Goal: Information Seeking & Learning: Learn about a topic

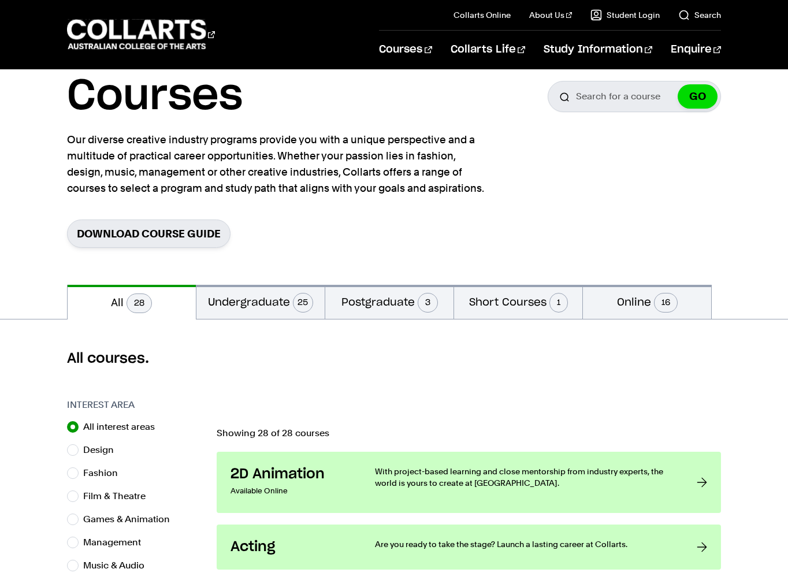
scroll to position [65, 0]
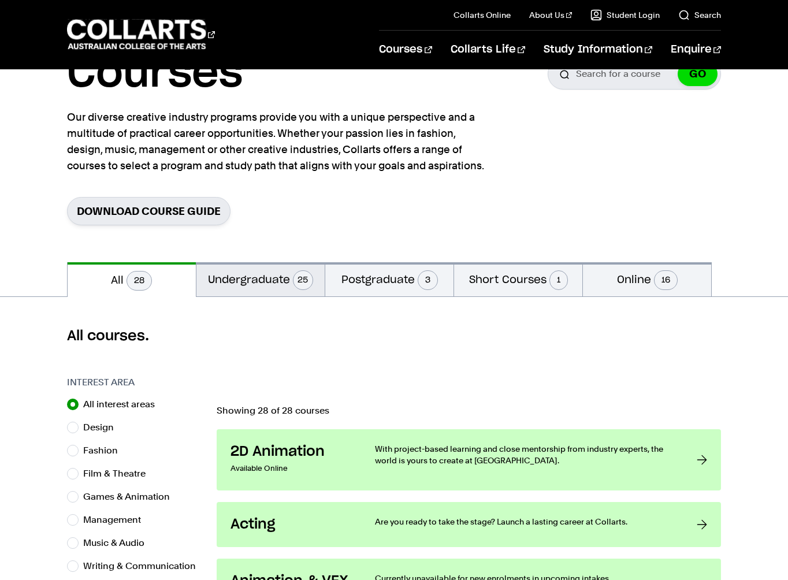
click at [273, 279] on button "Undergraduate 25" at bounding box center [260, 279] width 128 height 34
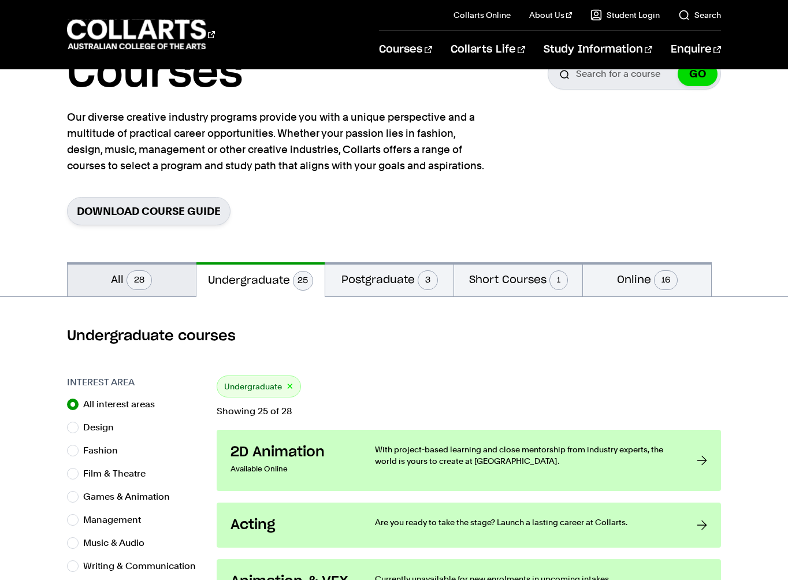
click at [136, 288] on span "28" at bounding box center [138, 280] width 25 height 20
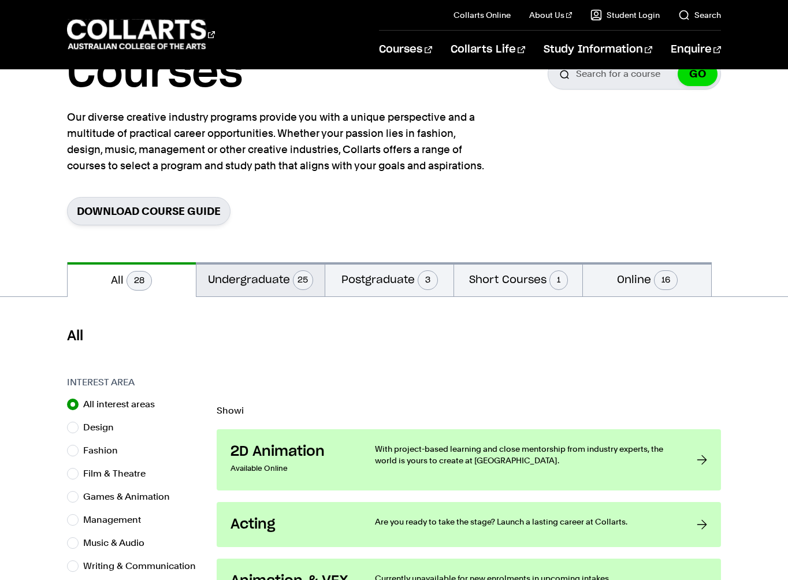
click at [213, 285] on button "Undergraduate 25" at bounding box center [260, 279] width 128 height 34
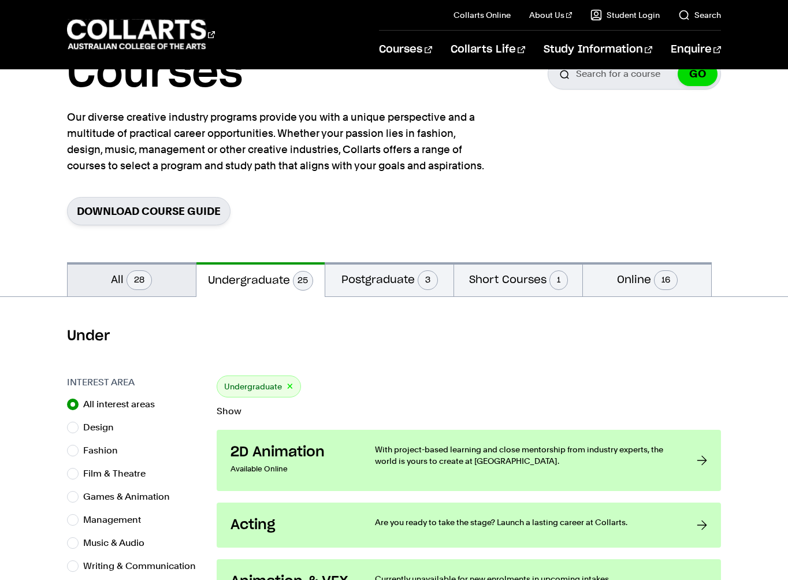
click at [130, 289] on button "All 28" at bounding box center [132, 279] width 128 height 34
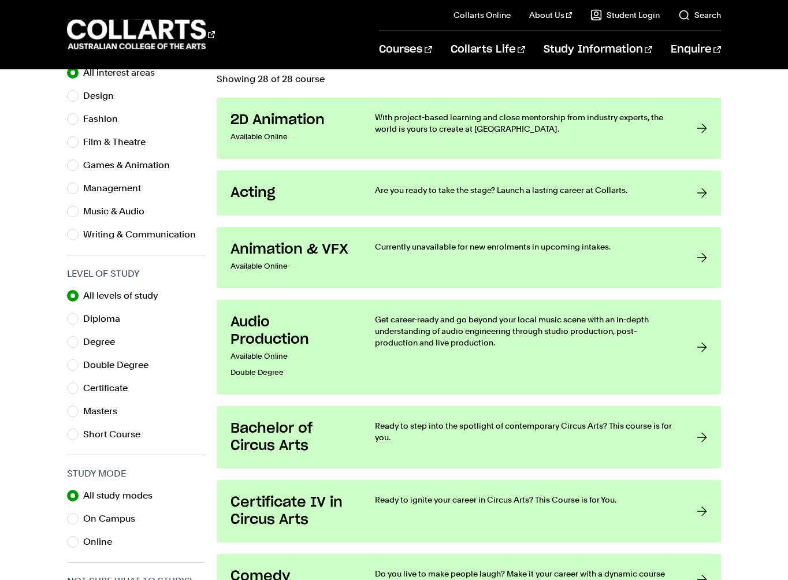
scroll to position [401, 0]
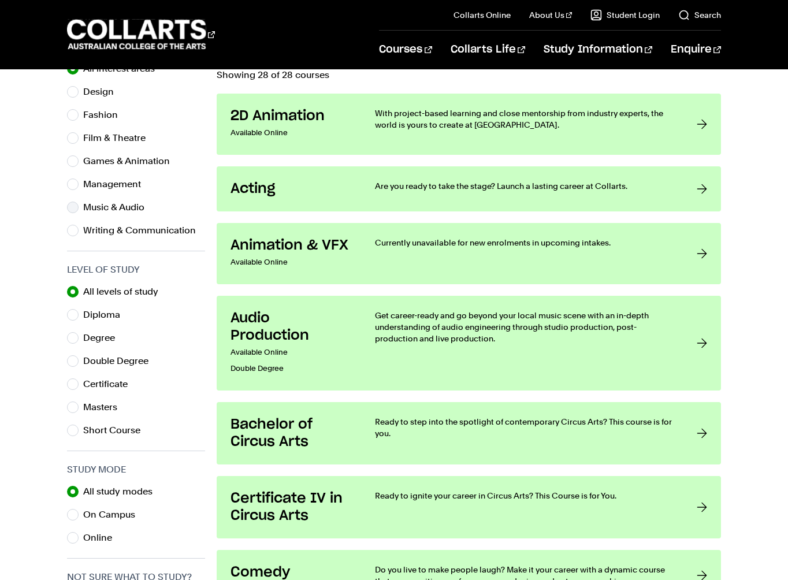
click at [77, 203] on div "Music & Audio" at bounding box center [136, 207] width 138 height 16
click at [69, 206] on input "Music & Audio" at bounding box center [73, 208] width 12 height 12
radio input "true"
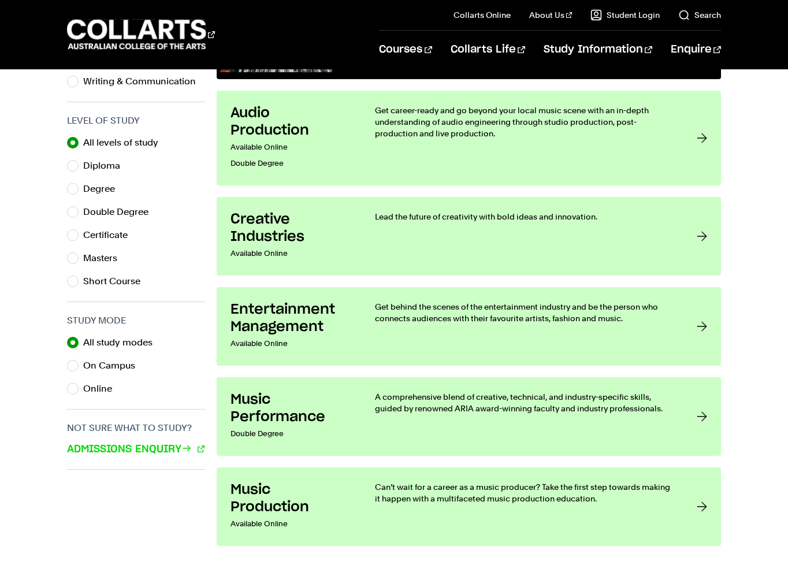
scroll to position [549, 0]
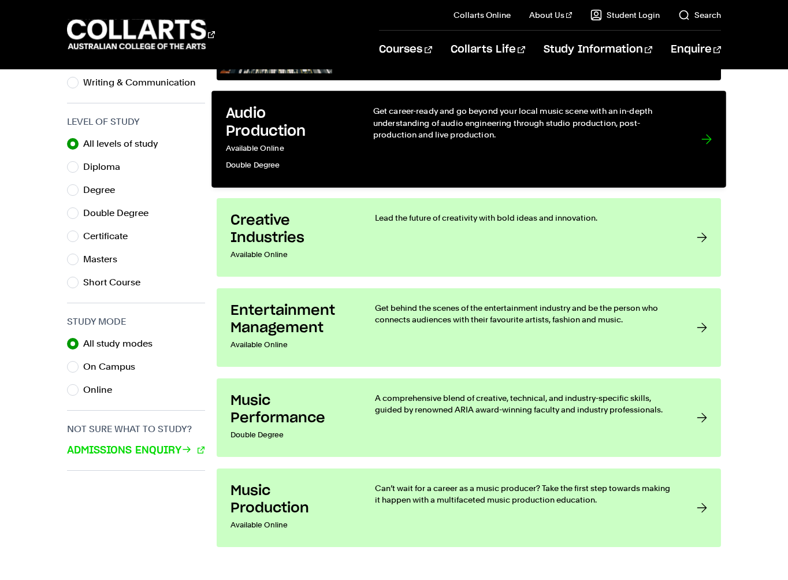
click at [576, 141] on div "Get career-ready and go beyond your local music scene with an in-depth understa…" at bounding box center [525, 139] width 304 height 68
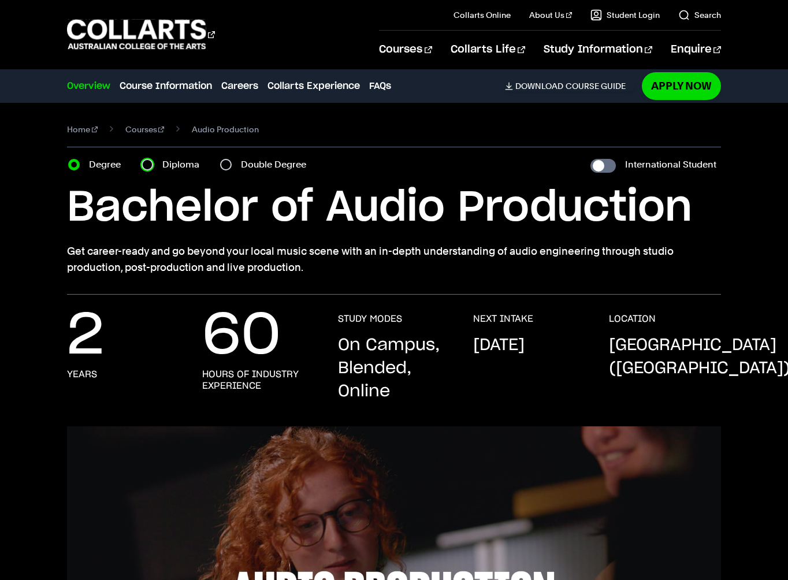
click at [147, 165] on input "Diploma" at bounding box center [147, 165] width 12 height 12
radio input "true"
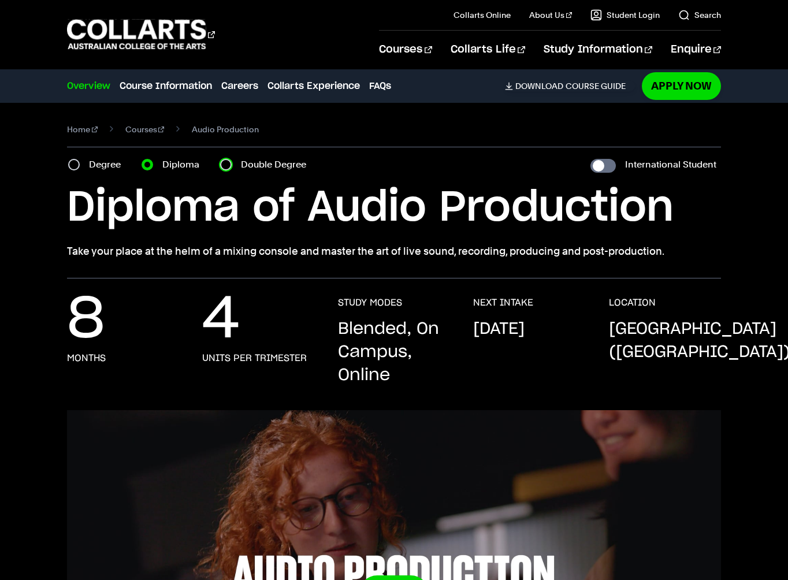
click at [228, 167] on input "Double Degree" at bounding box center [226, 165] width 12 height 12
radio input "true"
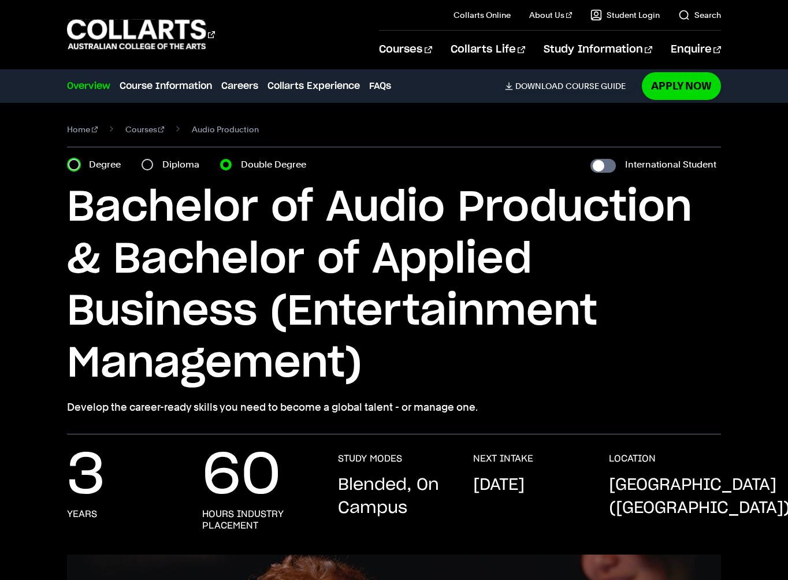
click at [76, 160] on input "Degree" at bounding box center [74, 165] width 12 height 12
radio input "true"
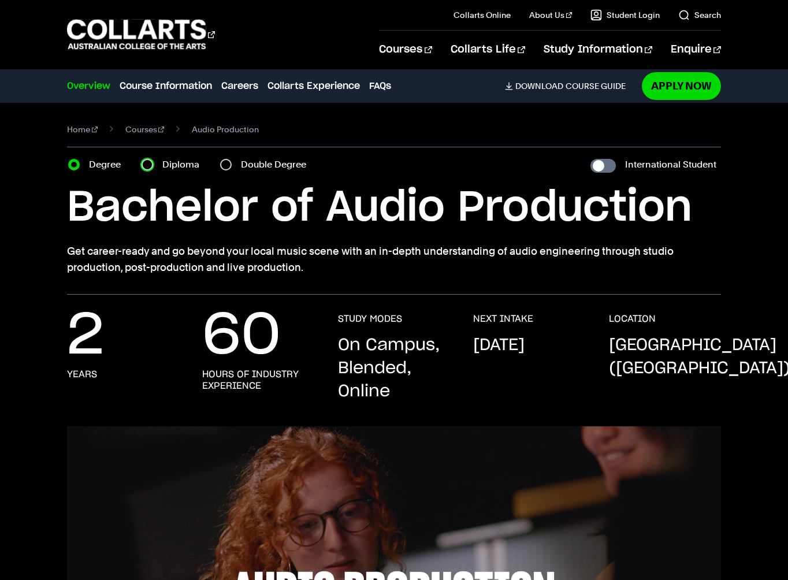
click at [150, 165] on input "Diploma" at bounding box center [147, 165] width 12 height 12
radio input "true"
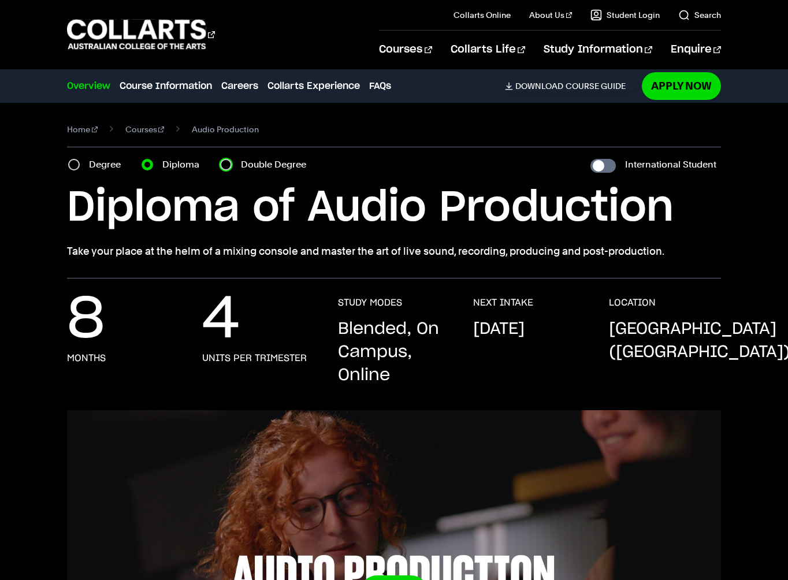
click at [226, 163] on input "Double Degree" at bounding box center [226, 165] width 12 height 12
radio input "true"
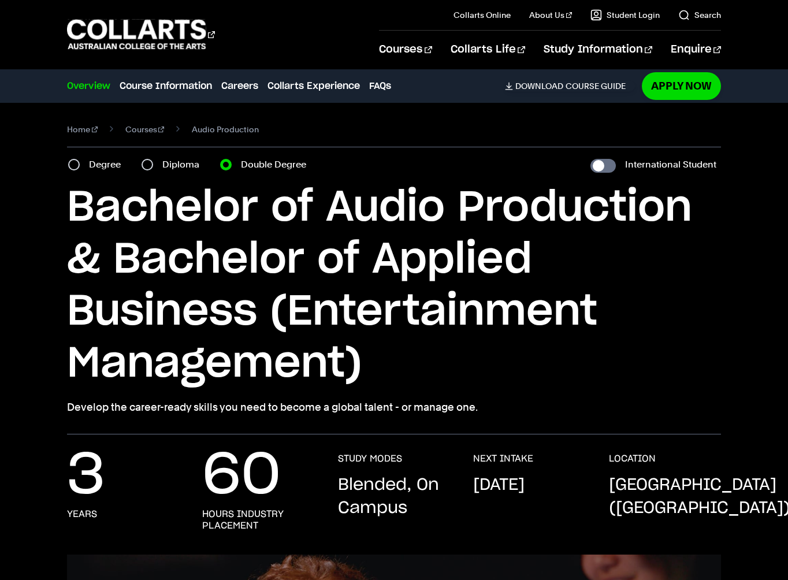
click at [166, 161] on label "Diploma" at bounding box center [184, 165] width 44 height 16
click at [153, 161] on input "Diploma" at bounding box center [147, 165] width 12 height 12
radio input "true"
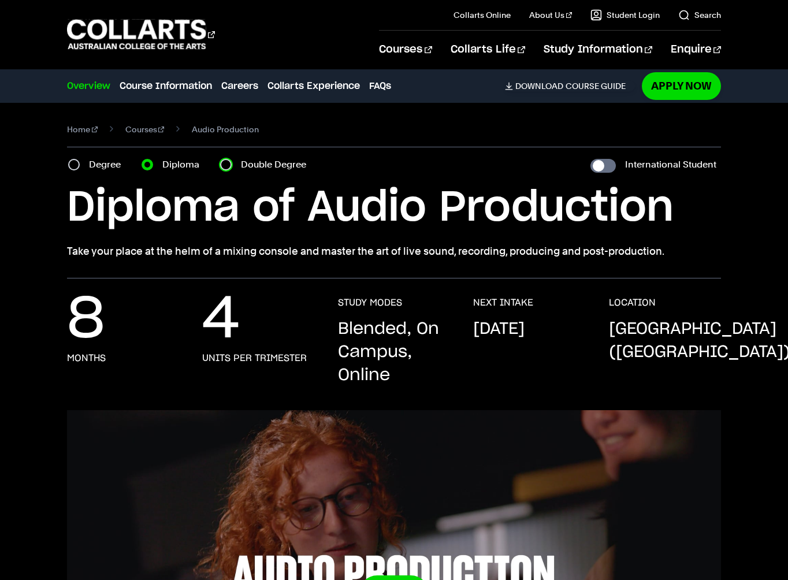
click at [225, 167] on input "Double Degree" at bounding box center [226, 165] width 12 height 12
radio input "true"
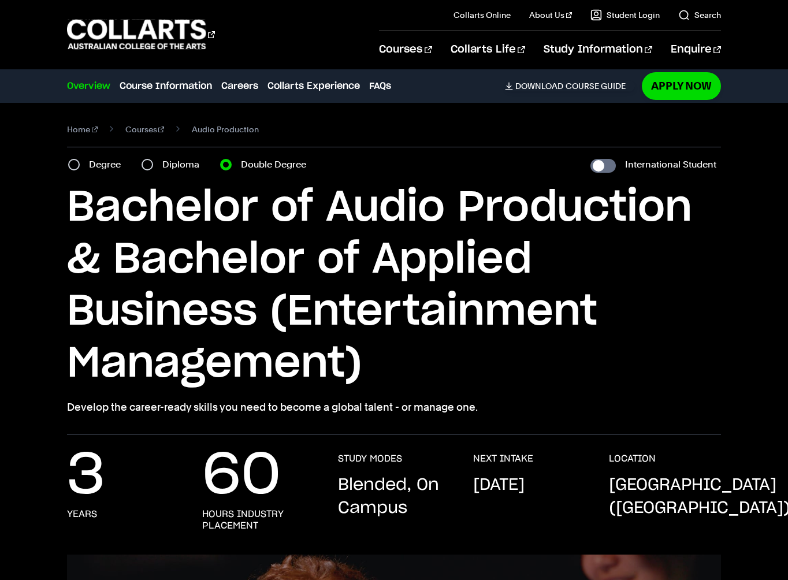
click at [77, 159] on div "Degree" at bounding box center [97, 165] width 59 height 16
click at [69, 158] on div "Degree" at bounding box center [97, 165] width 59 height 16
click at [72, 166] on input "Degree" at bounding box center [74, 165] width 12 height 12
radio input "true"
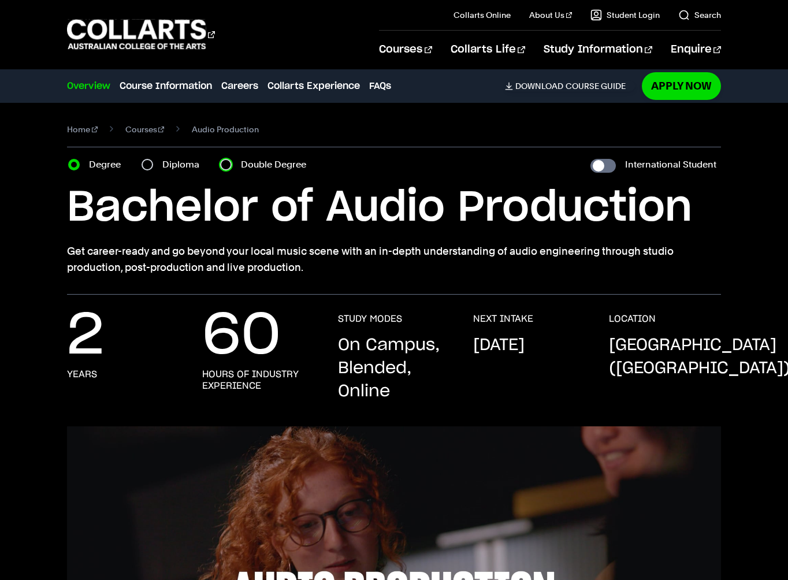
click at [226, 165] on input "Double Degree" at bounding box center [226, 165] width 12 height 12
radio input "true"
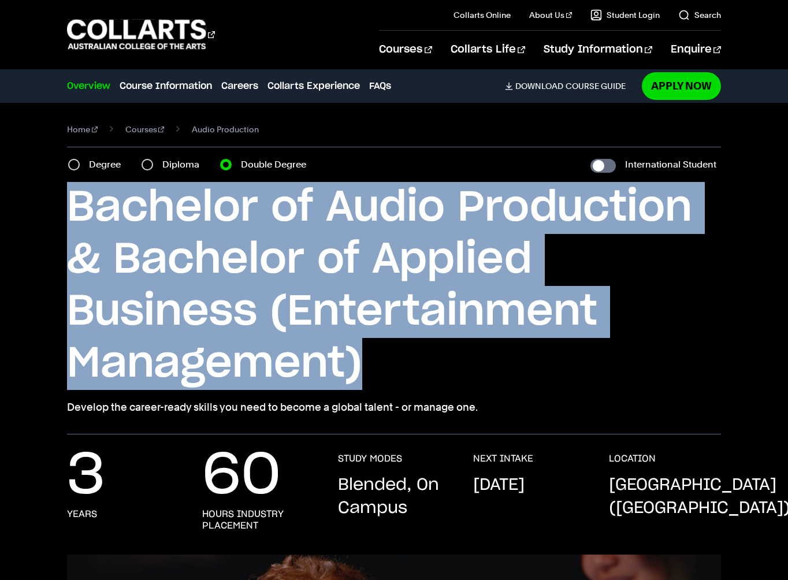
drag, startPoint x: 69, startPoint y: 208, endPoint x: 427, endPoint y: 369, distance: 393.2
click at [427, 369] on h1 "Bachelor of Audio Production & Bachelor of Applied Business (Entertainment Mana…" at bounding box center [394, 286] width 654 height 208
copy h1 "Bachelor of Audio Production & Bachelor of Applied Business (Entertainment Mana…"
click at [79, 166] on input "Degree" at bounding box center [74, 165] width 12 height 12
radio input "true"
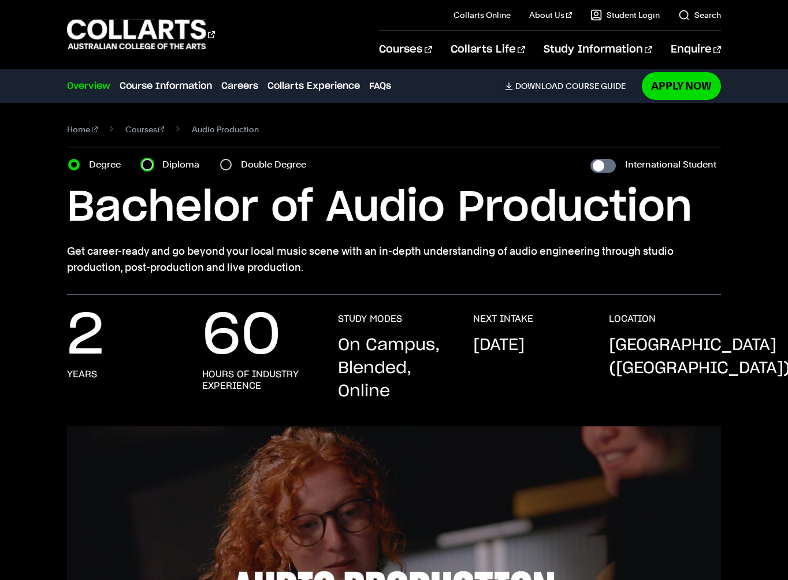
click at [152, 165] on input "Diploma" at bounding box center [147, 165] width 12 height 12
radio input "true"
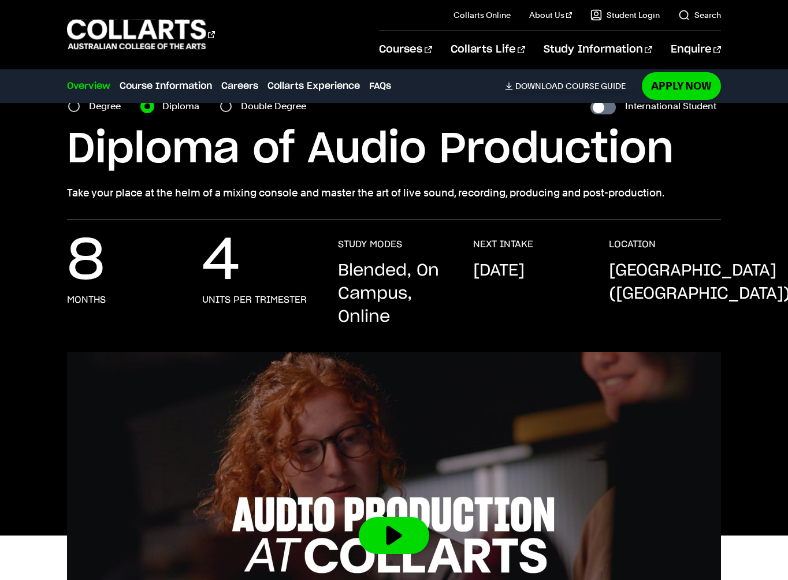
scroll to position [62, 0]
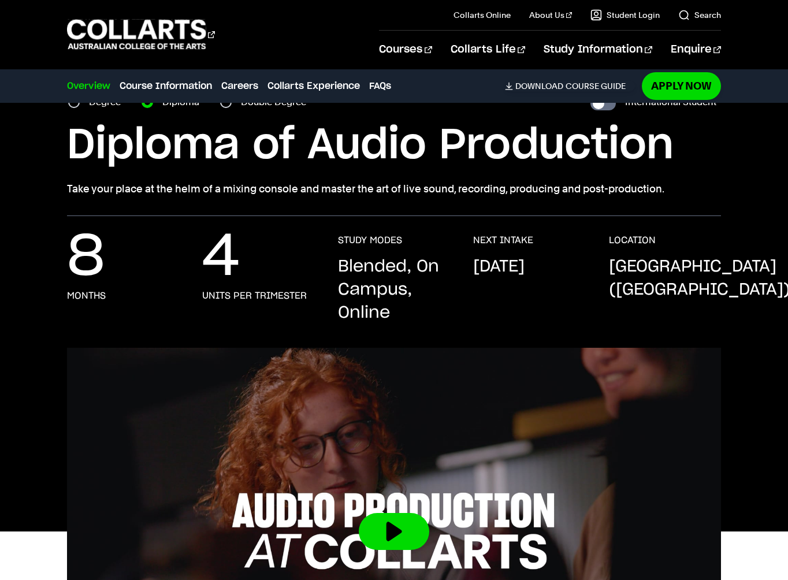
click at [76, 98] on div "Overview Overview Course Information Careers Collarts Experience FAQs Download …" at bounding box center [351, 86] width 568 height 32
click at [75, 105] on input "Degree" at bounding box center [74, 102] width 12 height 12
radio input "true"
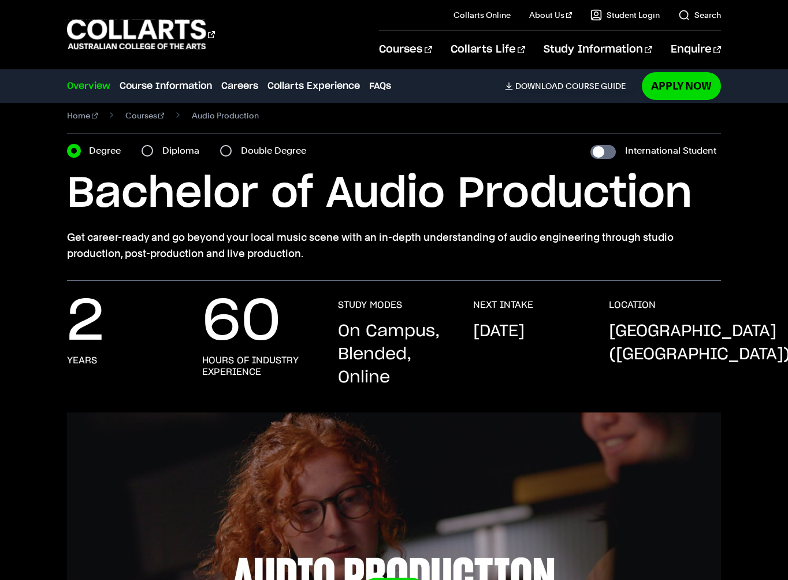
scroll to position [10, 0]
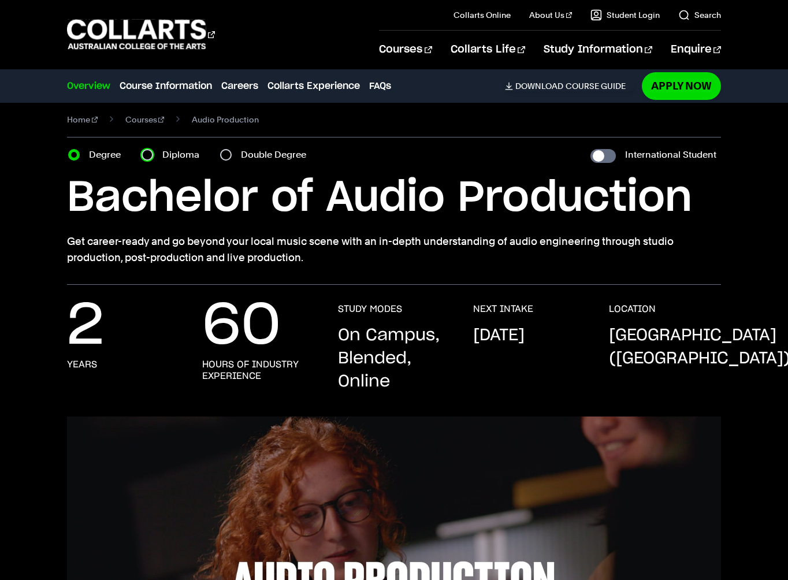
click at [150, 155] on input "Diploma" at bounding box center [147, 155] width 12 height 12
radio input "true"
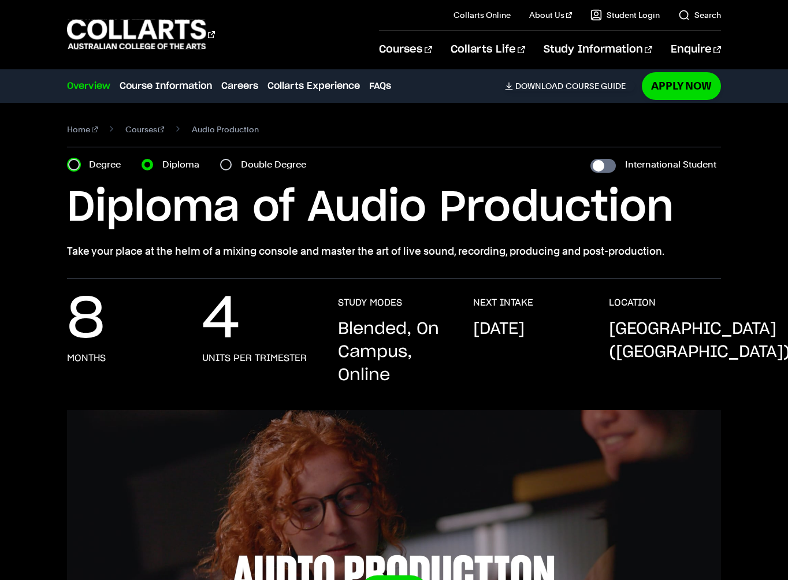
click at [72, 167] on input "Degree" at bounding box center [74, 165] width 12 height 12
radio input "true"
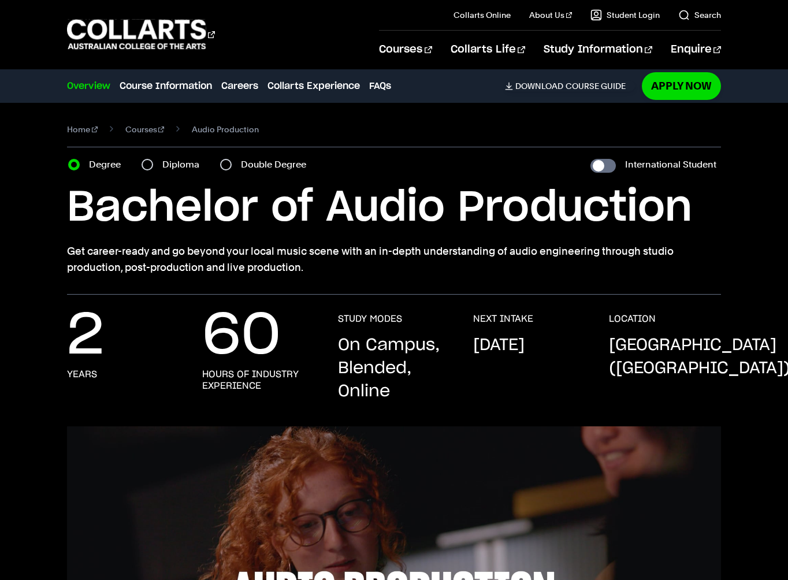
click at [155, 168] on div "Diploma" at bounding box center [173, 165] width 65 height 16
click at [147, 166] on input "Diploma" at bounding box center [147, 165] width 12 height 12
radio input "true"
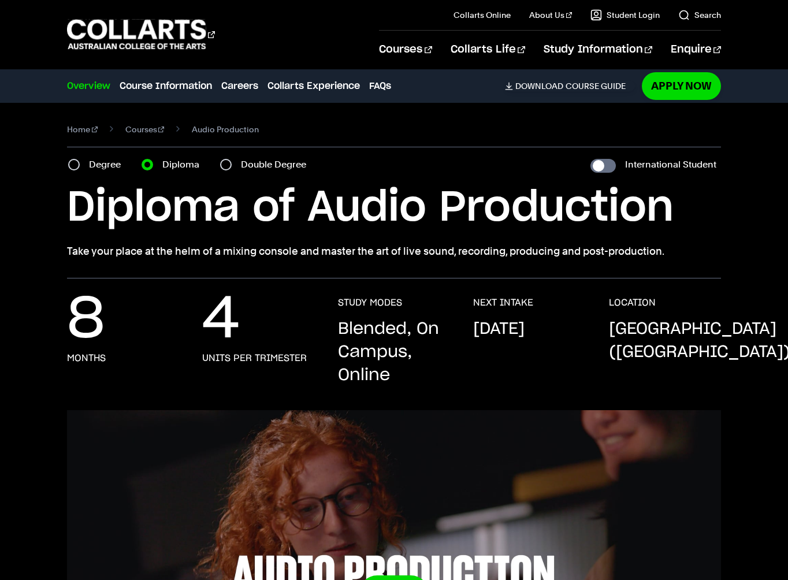
drag, startPoint x: 357, startPoint y: 250, endPoint x: 659, endPoint y: 247, distance: 301.5
click at [659, 247] on p "Take your place at the helm of a mixing console and master the art of live soun…" at bounding box center [394, 251] width 654 height 16
copy p "the art of live sound, recording, producing and post-production"
click at [457, 328] on div "8 months 4 units per trimester STUDY MODES Blended, On Campus, Online NEXT INTA…" at bounding box center [394, 353] width 654 height 113
click at [231, 163] on div "Double Degree" at bounding box center [266, 165] width 93 height 16
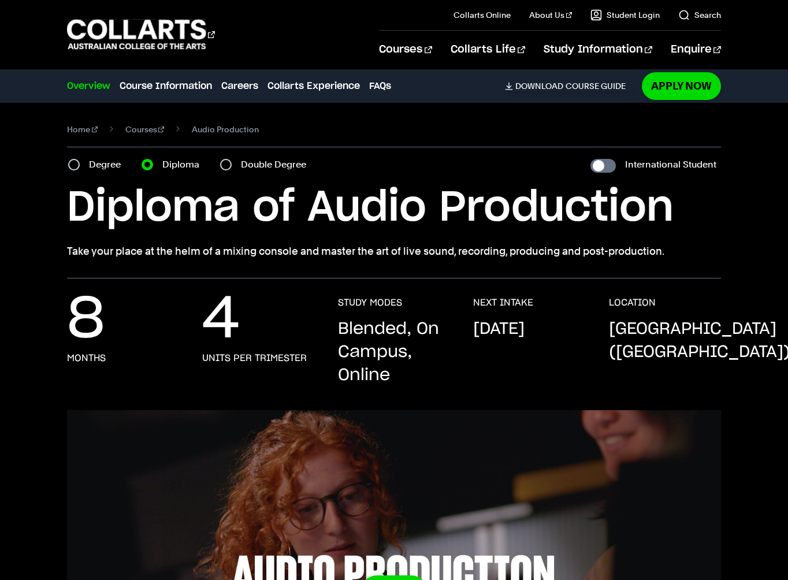
click at [223, 159] on div "Double Degree" at bounding box center [266, 165] width 93 height 16
click at [227, 168] on input "Double Degree" at bounding box center [226, 165] width 12 height 12
radio input "true"
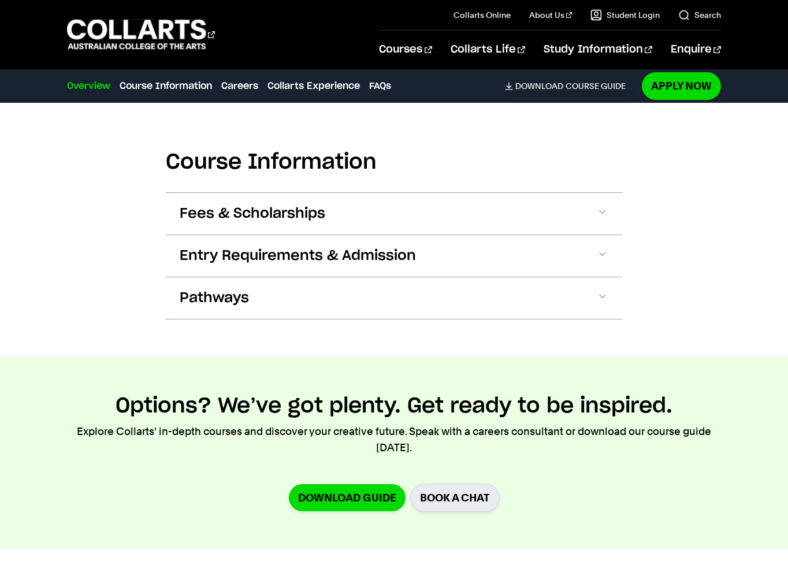
scroll to position [1250, 0]
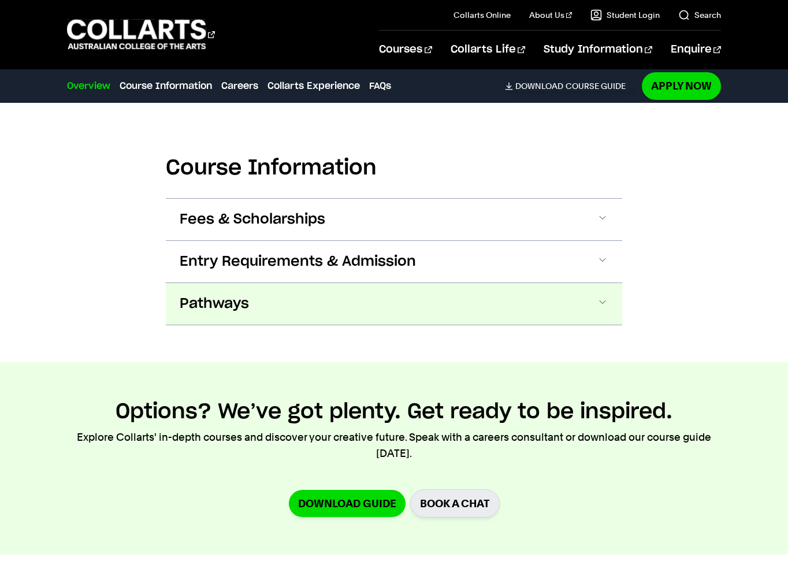
click at [433, 299] on button "Pathways" at bounding box center [394, 304] width 456 height 42
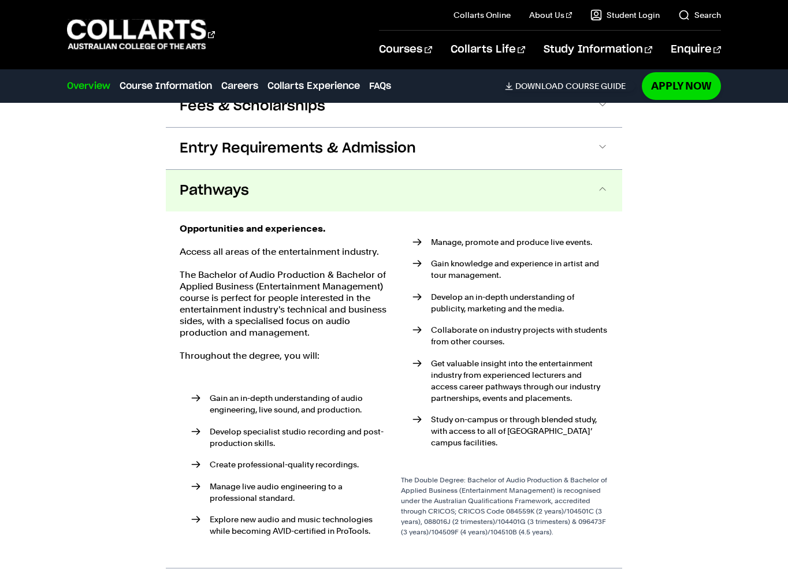
scroll to position [1368, 0]
